Goal: Task Accomplishment & Management: Use online tool/utility

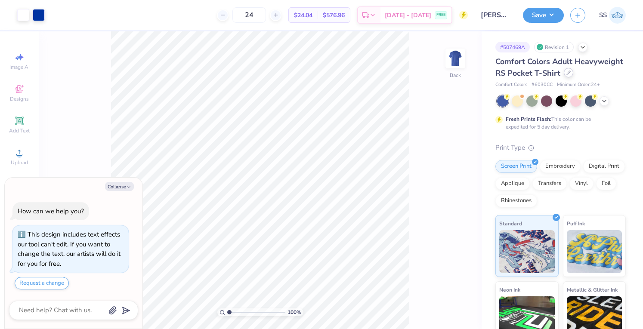
click at [564, 77] on div at bounding box center [568, 72] width 9 height 9
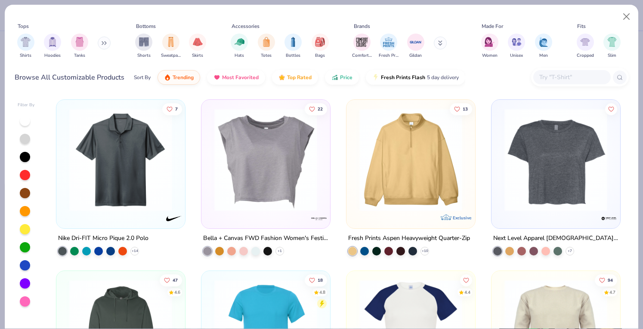
type textarea "x"
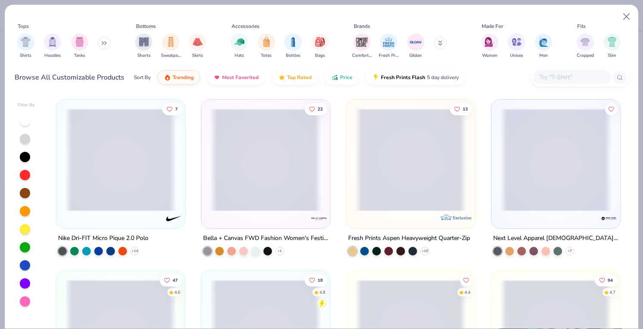
click at [564, 75] on input "text" at bounding box center [571, 77] width 66 height 10
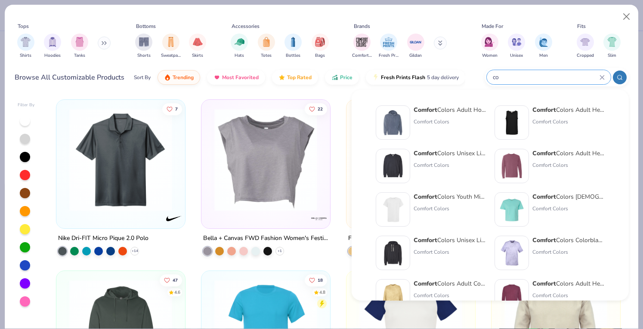
type input "c"
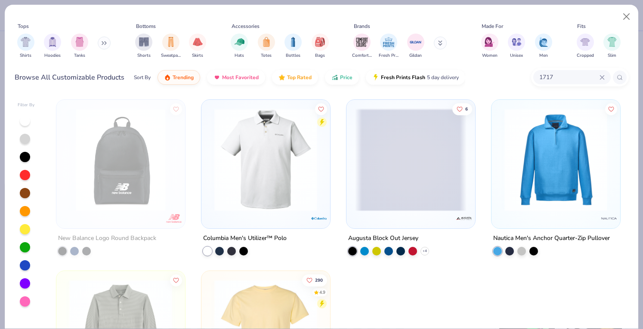
click at [560, 83] on div "1717" at bounding box center [571, 77] width 77 height 14
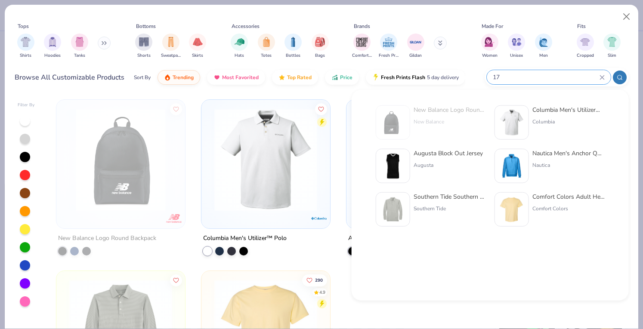
type input "1"
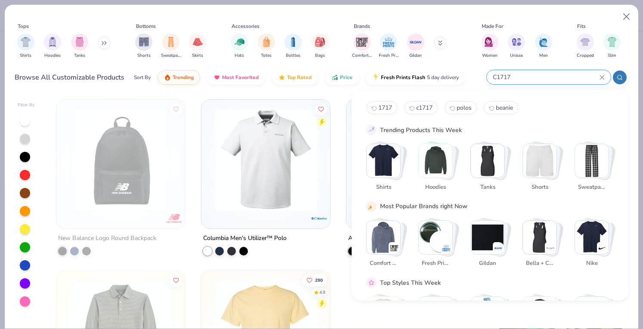
type input "C1717"
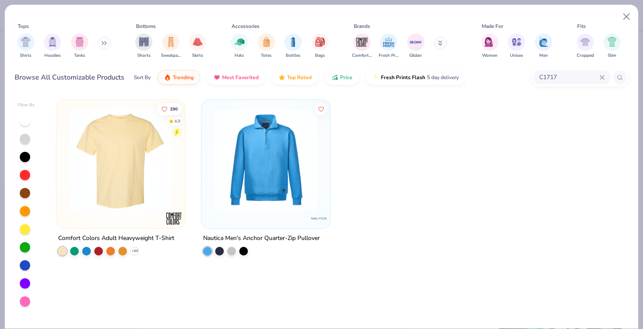
click at [145, 135] on img at bounding box center [120, 159] width 111 height 103
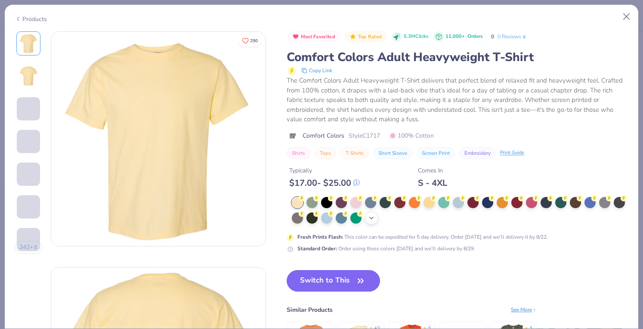
click at [378, 216] on div "+ 38" at bounding box center [371, 218] width 13 height 13
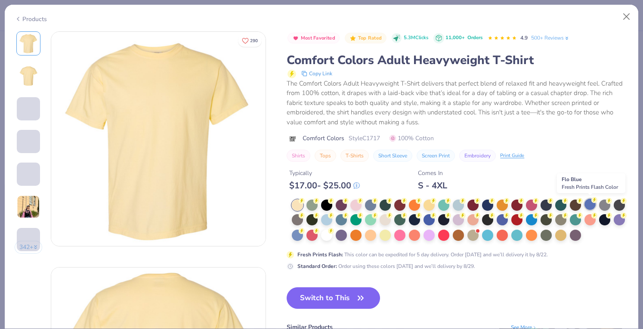
click at [590, 206] on div at bounding box center [589, 204] width 11 height 11
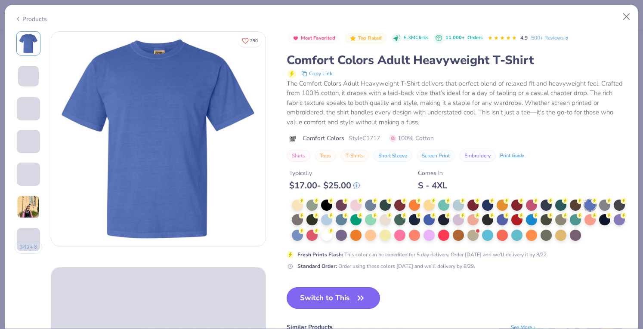
click at [328, 309] on button "Switch to This" at bounding box center [332, 298] width 93 height 22
click at [319, 309] on button "Switch to This" at bounding box center [332, 298] width 93 height 22
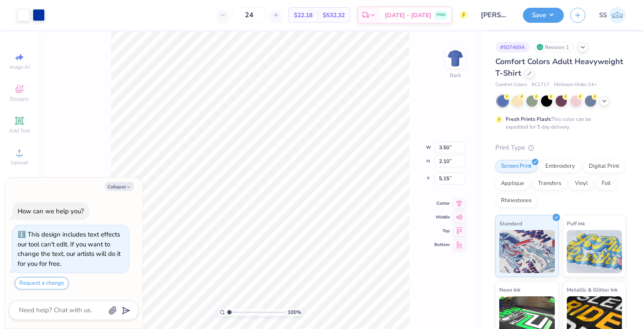
type textarea "x"
type input "10.58"
type input "6.35"
type textarea "x"
type input "3.00"
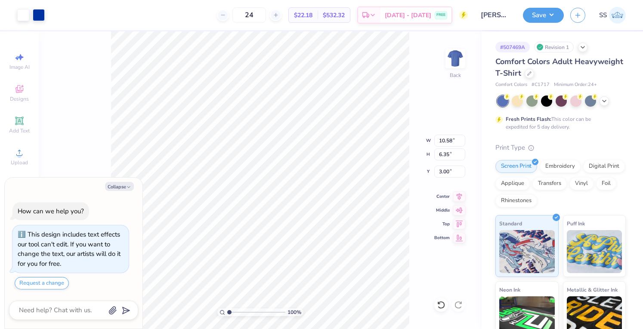
type textarea "x"
type input "7.56"
type input "4.54"
click at [547, 13] on button "Save" at bounding box center [543, 13] width 41 height 15
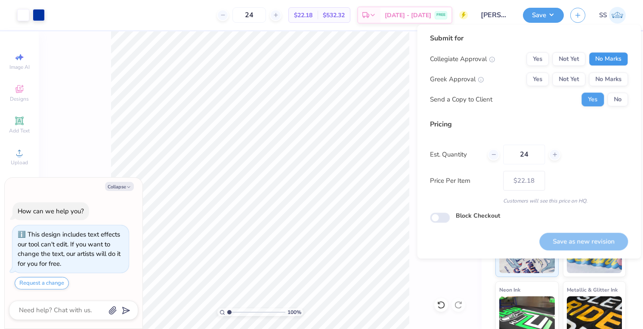
click at [598, 59] on button "No Marks" at bounding box center [607, 59] width 39 height 14
click at [600, 73] on button "No Marks" at bounding box center [607, 79] width 39 height 14
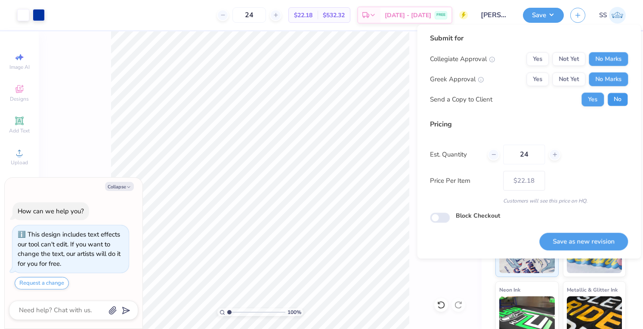
click at [608, 97] on button "No" at bounding box center [617, 99] width 21 height 14
type textarea "x"
click at [568, 242] on button "Save as new revision" at bounding box center [583, 242] width 89 height 18
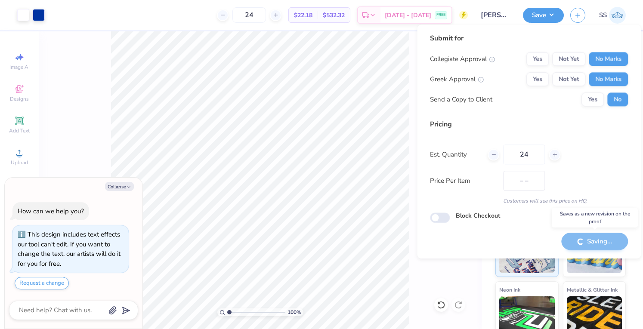
type input "$22.18"
type textarea "x"
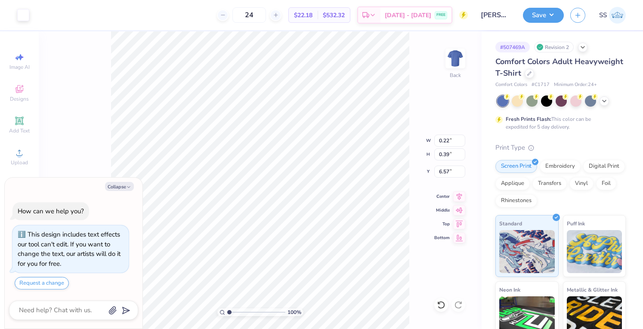
type textarea "x"
type input "0.34"
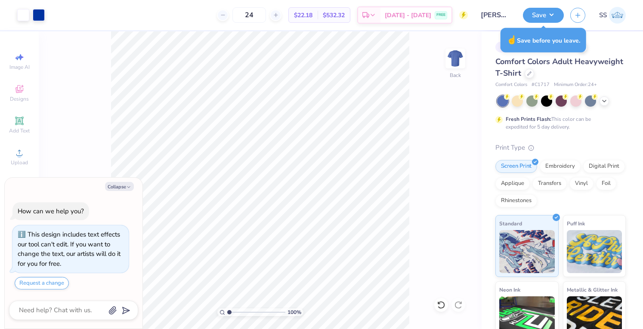
type textarea "x"
